Goal: Information Seeking & Learning: Find specific page/section

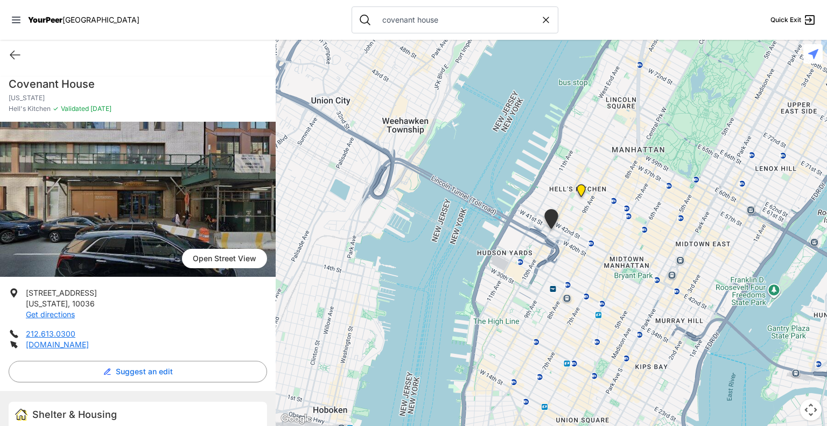
click at [541, 23] on icon at bounding box center [546, 20] width 11 height 11
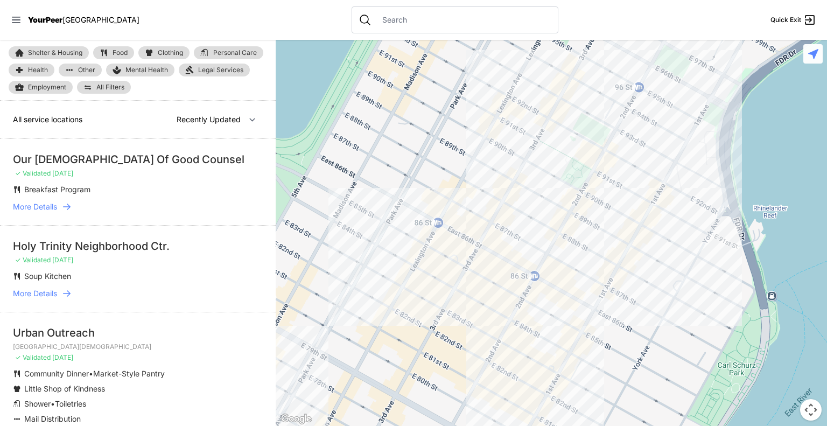
select select "nearby"
click at [396, 18] on input "text" at bounding box center [464, 20] width 176 height 11
paste input "The Salvation Army"
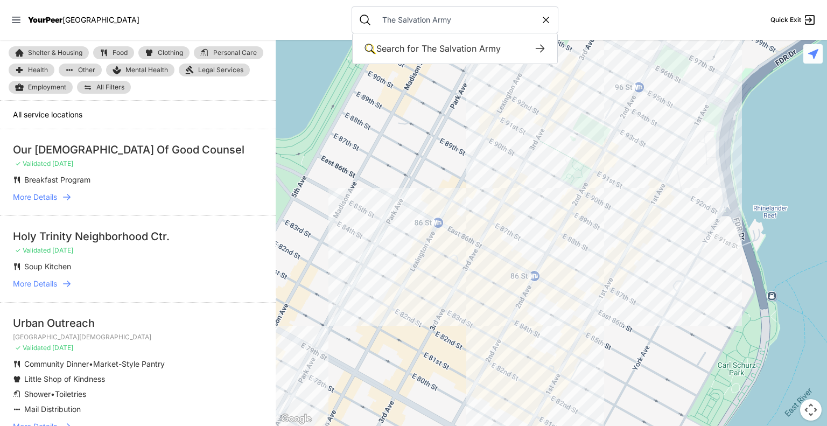
type input "The Salvation Army"
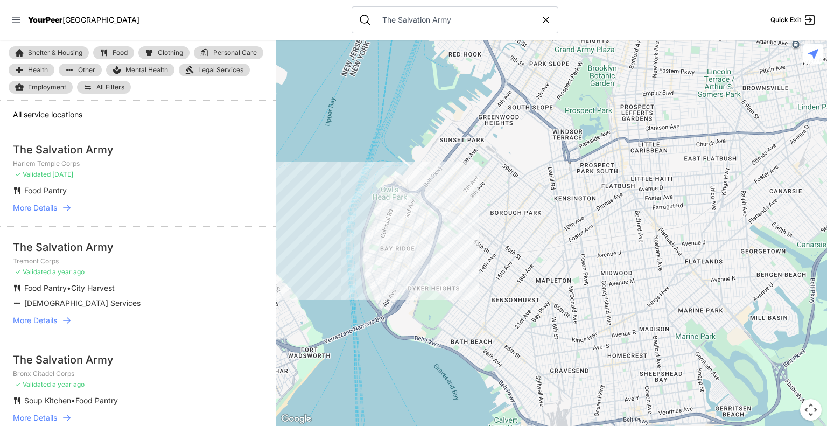
click at [390, 250] on div at bounding box center [551, 233] width 551 height 386
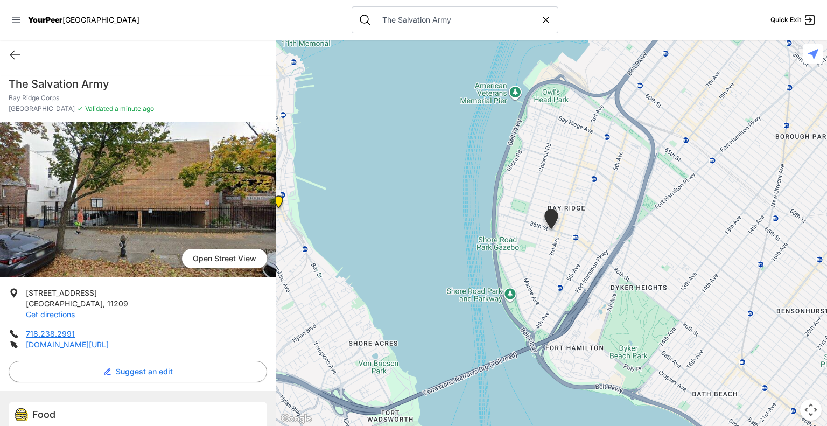
click at [237, 260] on span "Open Street View" at bounding box center [224, 258] width 85 height 19
